Goal: Transaction & Acquisition: Download file/media

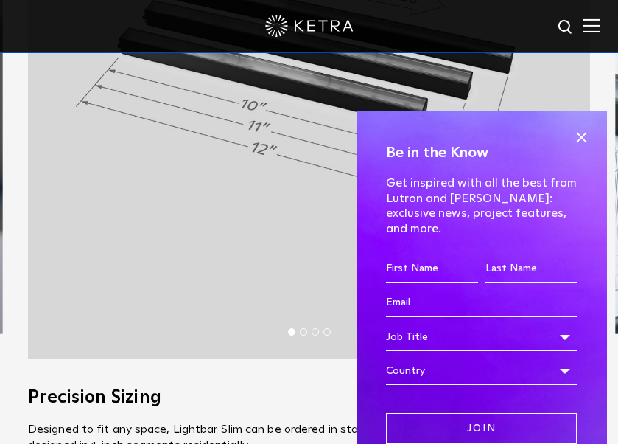
scroll to position [958, 0]
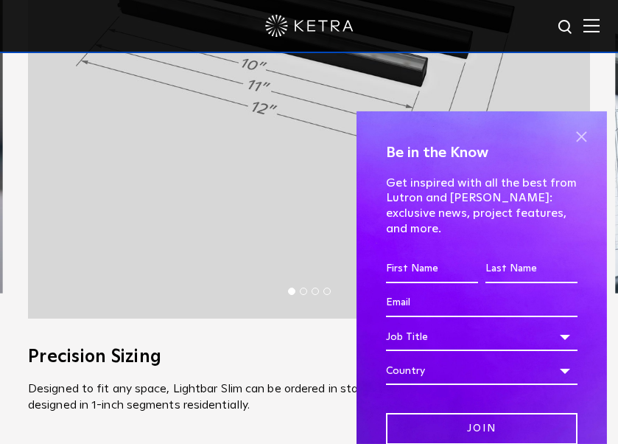
click at [570, 139] on span at bounding box center [581, 137] width 22 height 22
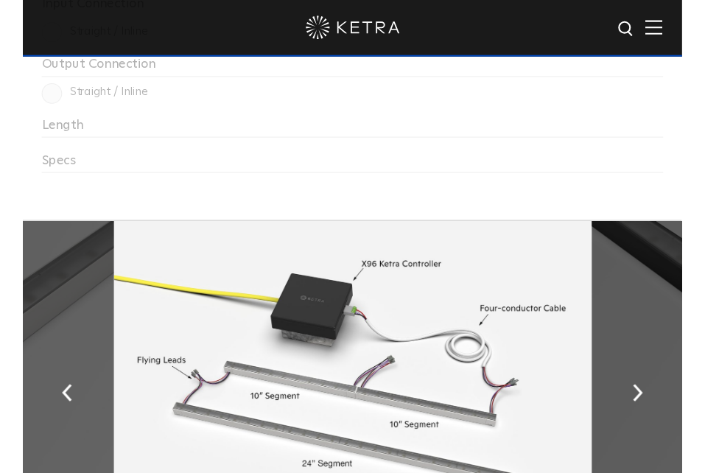
scroll to position [2357, 0]
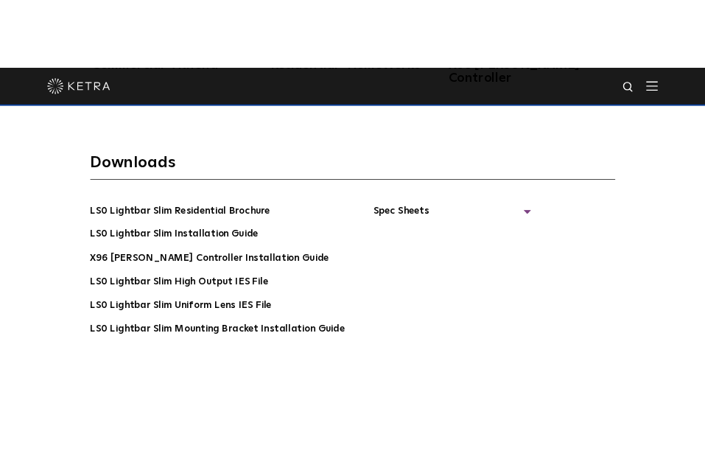
scroll to position [2505, 0]
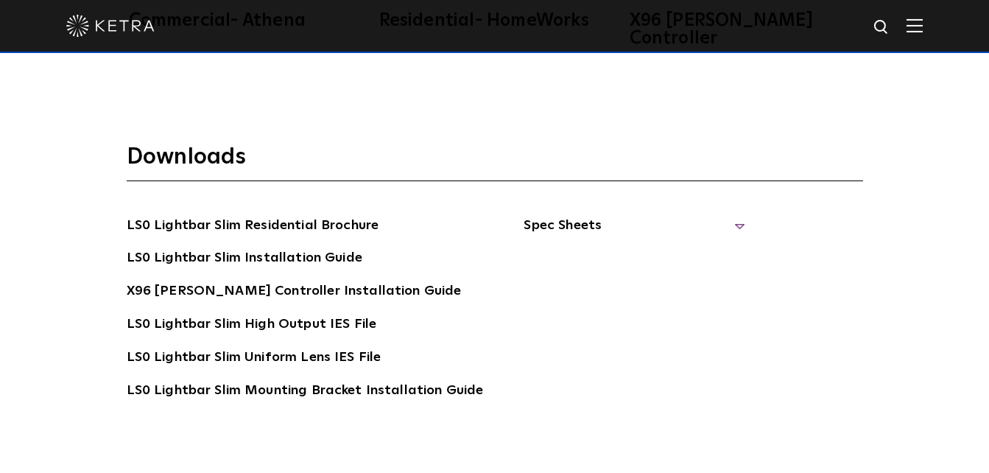
click at [617, 215] on span "Spec Sheets" at bounding box center [634, 231] width 221 height 32
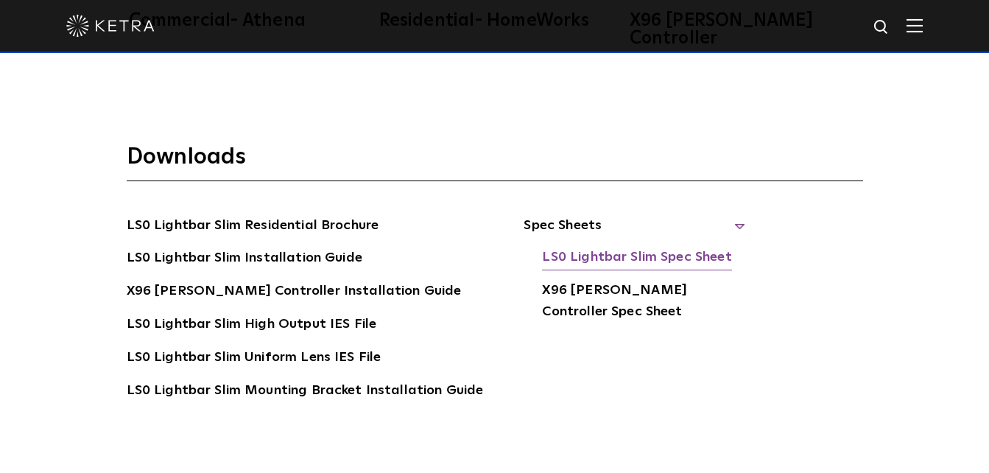
click at [617, 247] on link "LS0 Lightbar Slim Spec Sheet" at bounding box center [636, 259] width 189 height 24
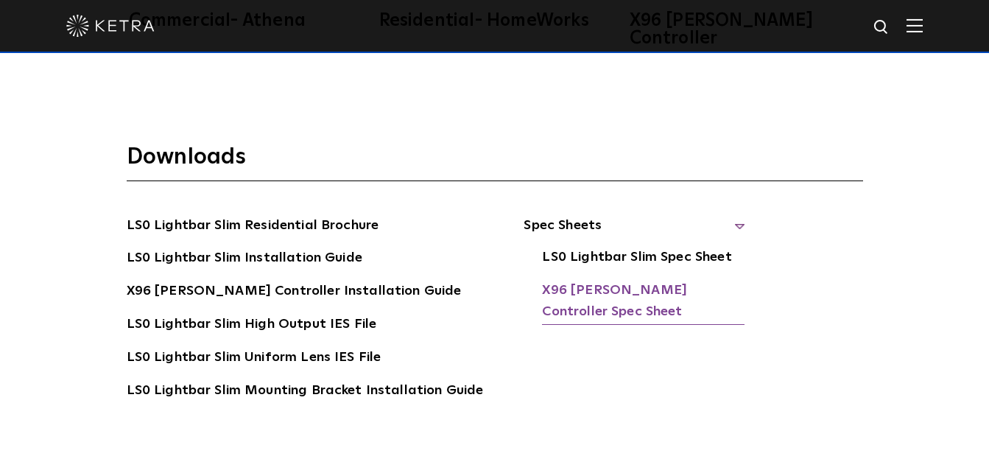
click at [617, 280] on link "X96 [PERSON_NAME] Controller Spec Sheet" at bounding box center [643, 302] width 203 height 45
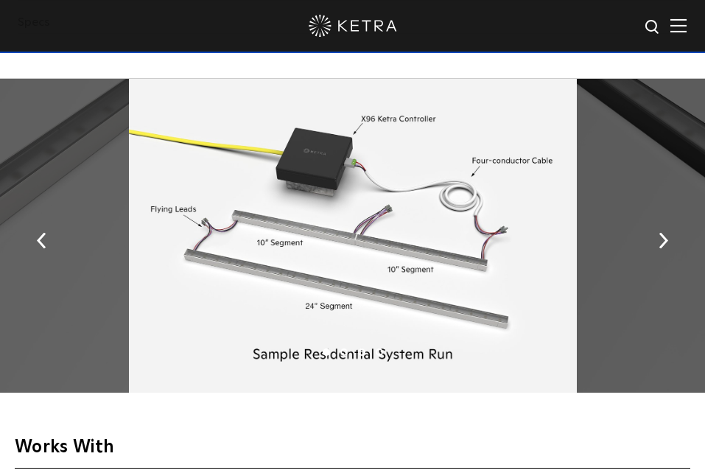
scroll to position [2503, 0]
